Goal: Check status: Check status

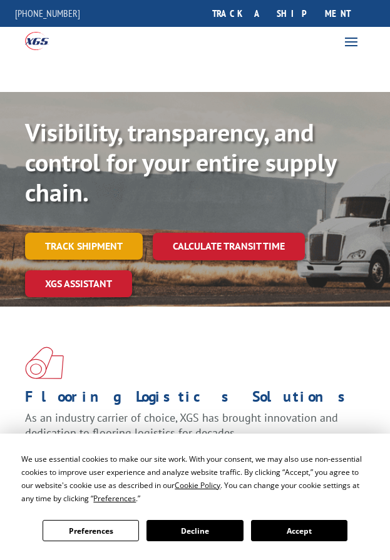
click at [110, 246] on link "Track shipment" at bounding box center [84, 246] width 118 height 26
click at [111, 254] on link "Track shipment" at bounding box center [84, 246] width 118 height 26
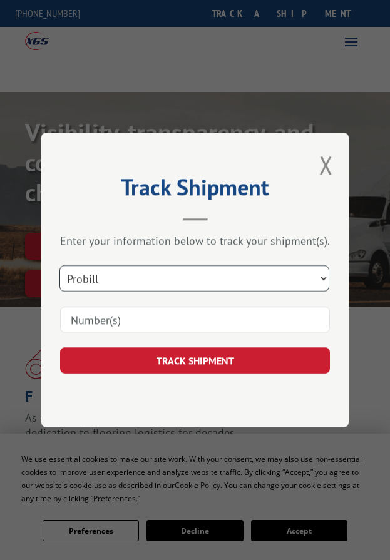
click at [163, 274] on select "Select category... Probill BOL PO" at bounding box center [194, 279] width 270 height 26
select select "po"
click at [61, 266] on select "Select category... Probill BOL PO" at bounding box center [194, 279] width 270 height 26
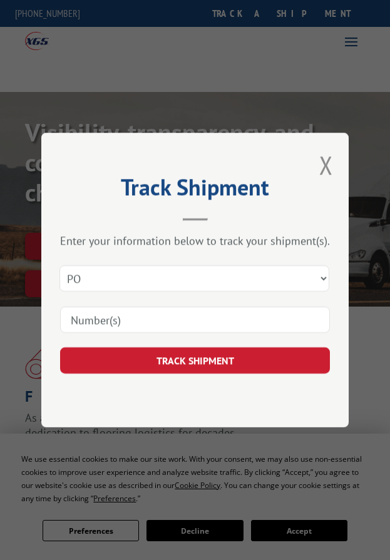
click at [120, 325] on input at bounding box center [195, 320] width 270 height 26
paste input "2853976"
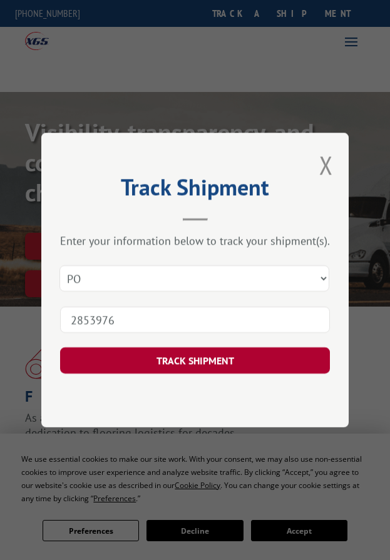
type input "2853976"
click at [133, 368] on button "TRACK SHIPMENT" at bounding box center [195, 361] width 270 height 26
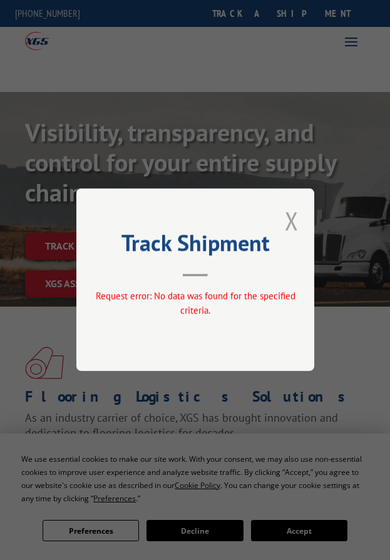
click at [291, 218] on button "Close modal" at bounding box center [292, 220] width 14 height 33
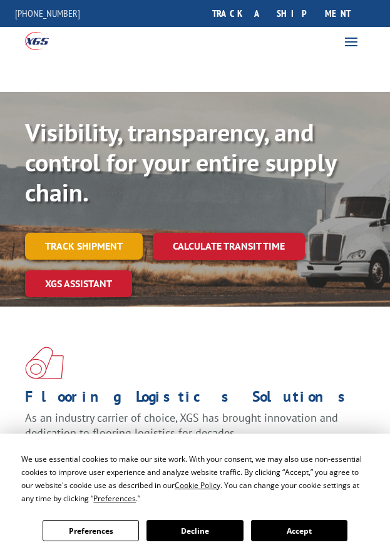
click at [100, 244] on link "Track shipment" at bounding box center [84, 246] width 118 height 26
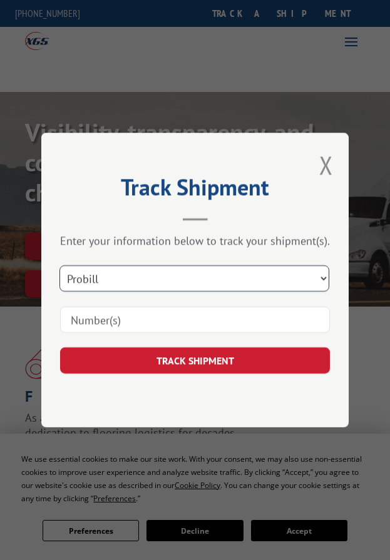
click at [161, 272] on select "Select category... Probill BOL PO" at bounding box center [194, 279] width 270 height 26
select select "bol"
click at [61, 266] on select "Select category... Probill BOL PO" at bounding box center [194, 279] width 270 height 26
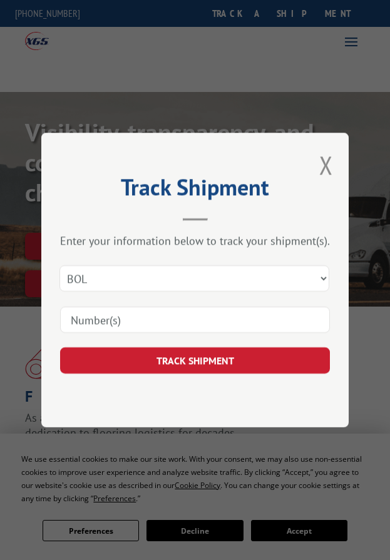
click at [115, 326] on input at bounding box center [195, 320] width 270 height 26
paste input "2853976"
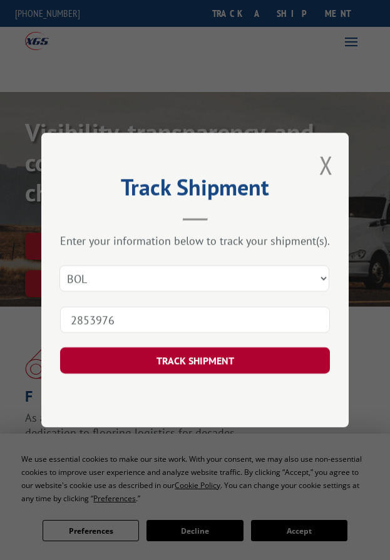
type input "2853976"
click at [143, 362] on button "TRACK SHIPMENT" at bounding box center [195, 361] width 270 height 26
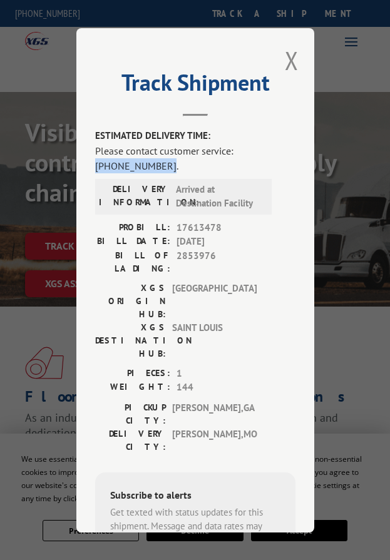
drag, startPoint x: 232, startPoint y: 148, endPoint x: 109, endPoint y: 167, distance: 124.2
click at [109, 167] on div "Please contact customer service: [PHONE_NUMBER]." at bounding box center [195, 158] width 200 height 30
drag, startPoint x: 244, startPoint y: 137, endPoint x: 256, endPoint y: 144, distance: 13.7
click at [256, 144] on div "Please contact customer service: [PHONE_NUMBER]." at bounding box center [195, 158] width 200 height 30
drag, startPoint x: 233, startPoint y: 150, endPoint x: 111, endPoint y: 164, distance: 123.0
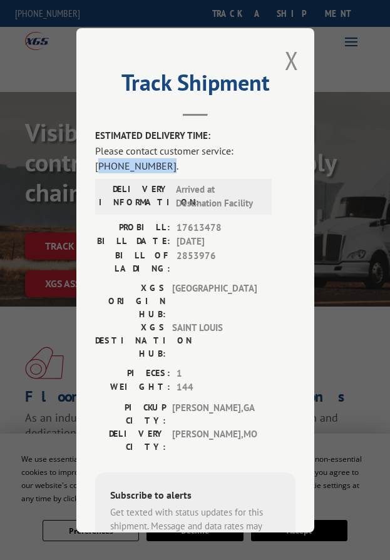
click at [111, 164] on div "Please contact customer service: [PHONE_NUMBER]." at bounding box center [195, 158] width 200 height 30
copy div "844) 947-7447"
